Goal: Share content: Distribute website content to other platforms or users

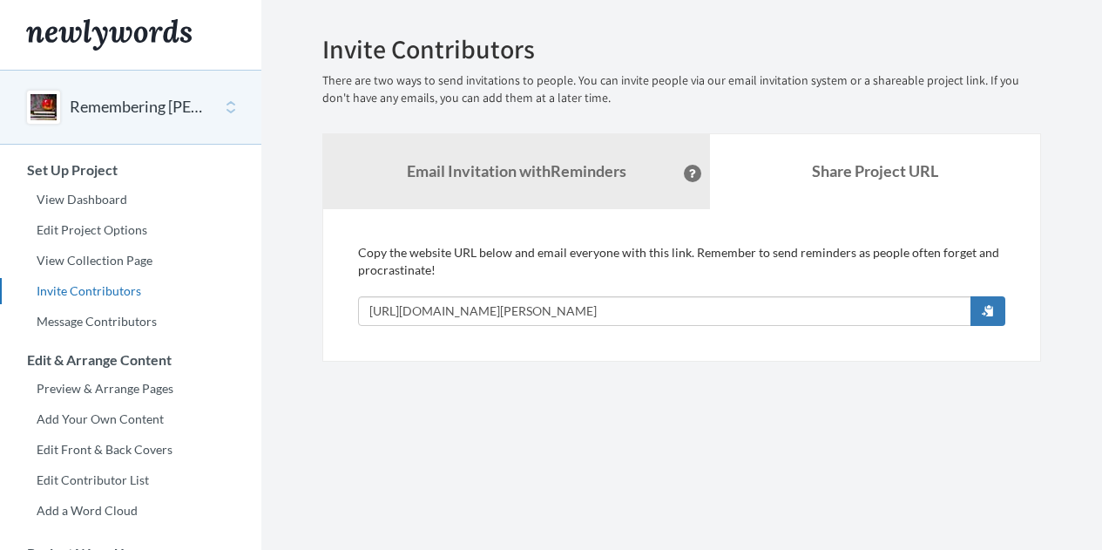
click at [589, 436] on section "Emails have been sent! Invite Contributors There are two ways to send invitatio…" at bounding box center [681, 433] width 840 height 866
click at [147, 112] on button "Remembering [PERSON_NAME]" at bounding box center [140, 107] width 141 height 23
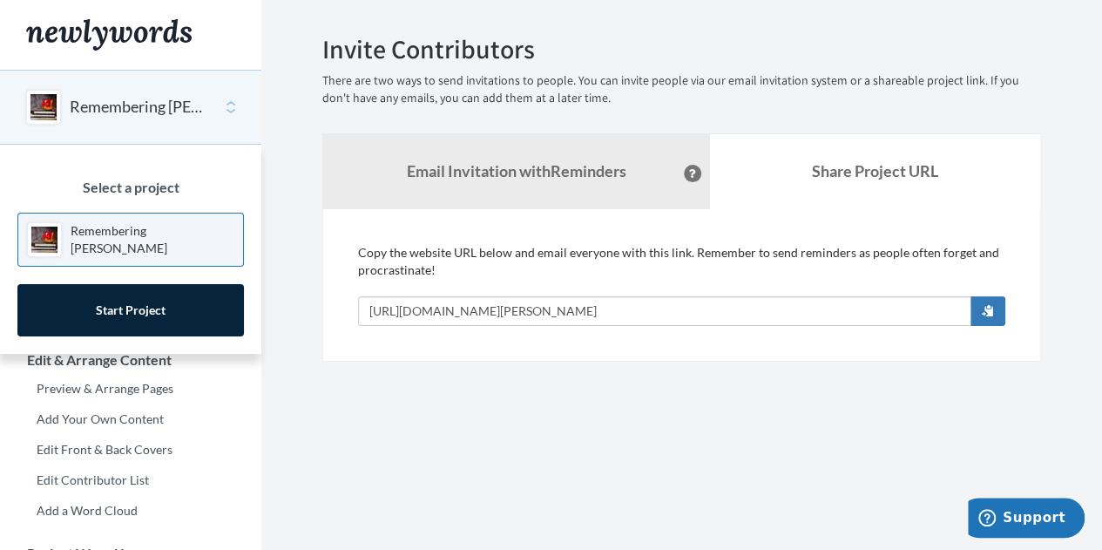
click at [147, 112] on button "Remembering [PERSON_NAME]" at bounding box center [140, 107] width 141 height 23
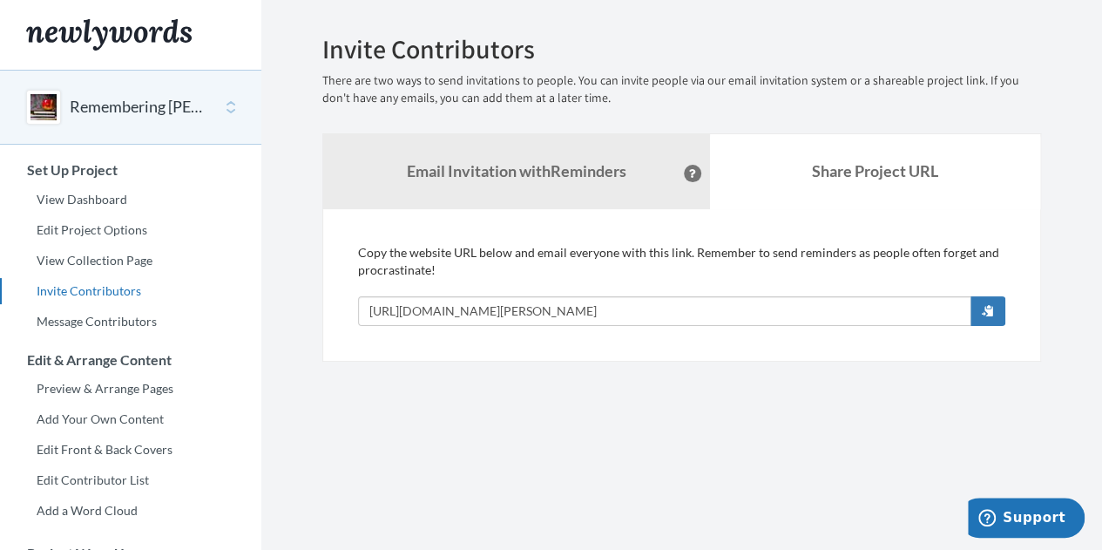
click at [149, 112] on button "Remembering [PERSON_NAME]" at bounding box center [140, 107] width 141 height 23
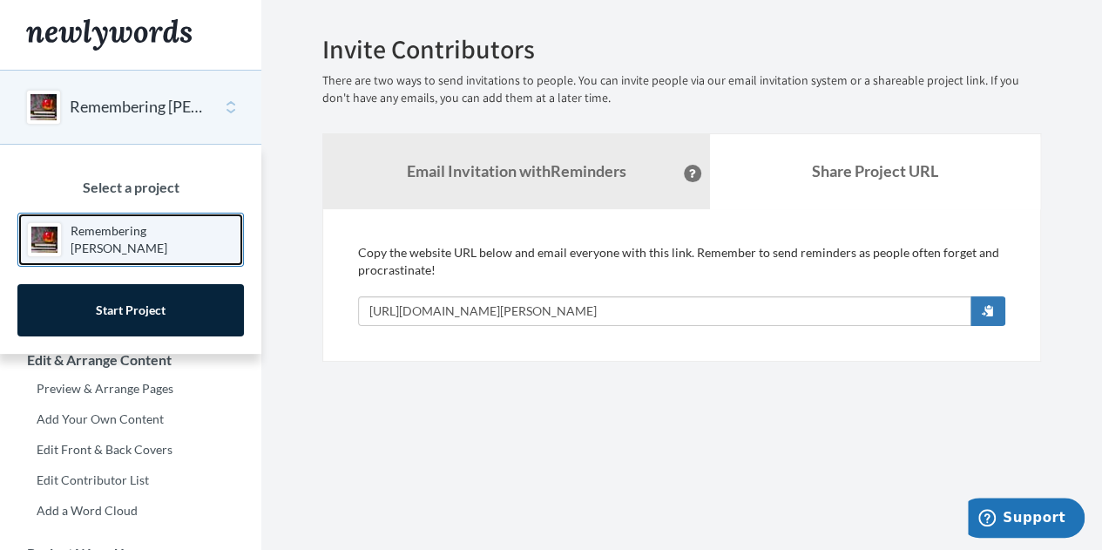
click at [160, 248] on p "Remembering [PERSON_NAME]" at bounding box center [153, 239] width 164 height 35
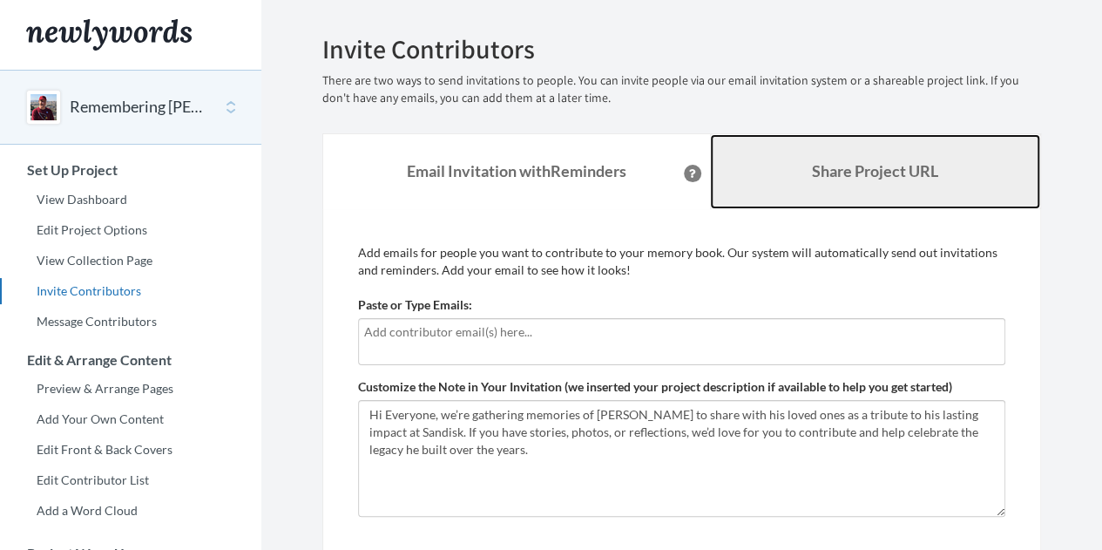
click at [819, 163] on b "Share Project URL" at bounding box center [875, 170] width 126 height 19
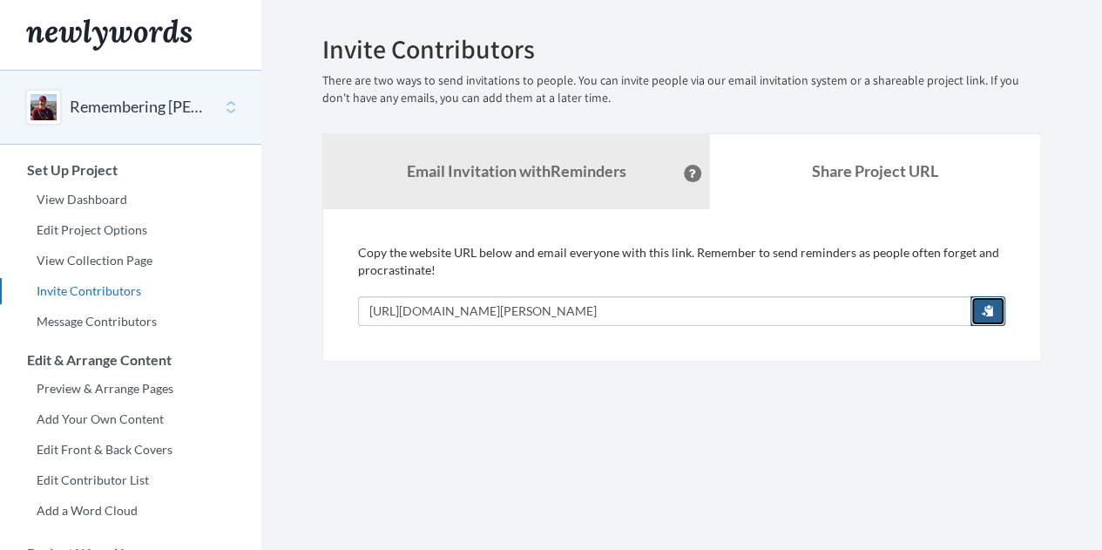
click at [999, 313] on button "button" at bounding box center [987, 311] width 35 height 30
click at [765, 382] on section "Emails have been sent! Invite Contributors There are two ways to send invitatio…" at bounding box center [681, 433] width 840 height 866
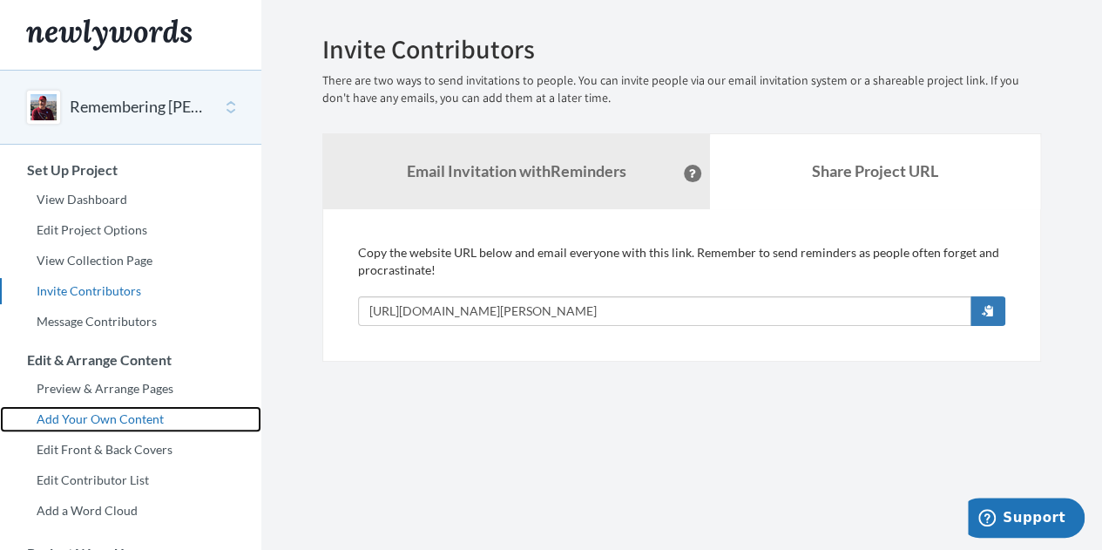
click at [110, 419] on link "Add Your Own Content" at bounding box center [130, 419] width 261 height 26
